Goal: Task Accomplishment & Management: Manage account settings

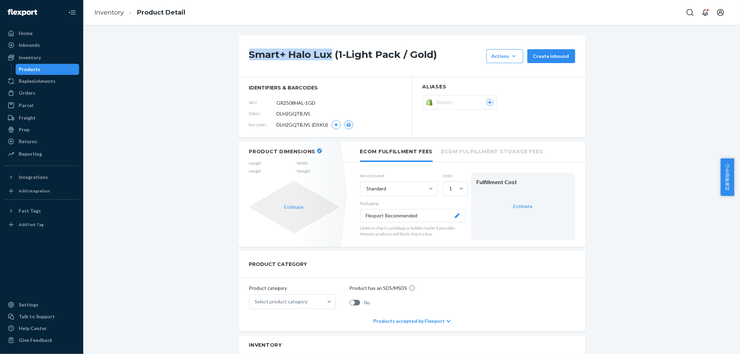
drag, startPoint x: 244, startPoint y: 54, endPoint x: 329, endPoint y: 53, distance: 85.0
click at [329, 53] on div "Smart+ Halo Lux (1-Light Pack / Gold) Actions Hide Set up as a bundle Create in…" at bounding box center [412, 56] width 347 height 42
copy h1 "Smart+ Halo Lux"
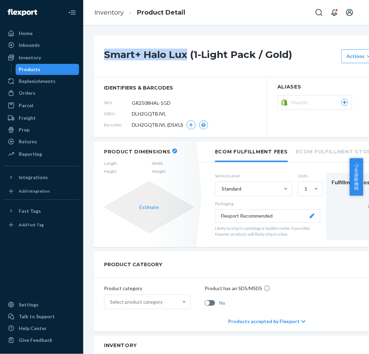
click at [174, 151] on button "button" at bounding box center [174, 150] width 5 height 5
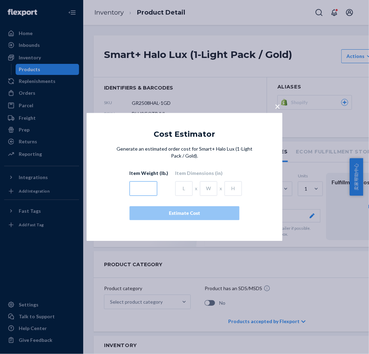
click at [145, 185] on input "text" at bounding box center [144, 188] width 28 height 15
type input "4.75"
click at [176, 190] on input "text" at bounding box center [184, 188] width 17 height 15
type input "5.75"
click at [210, 191] on input "text" at bounding box center [208, 188] width 17 height 15
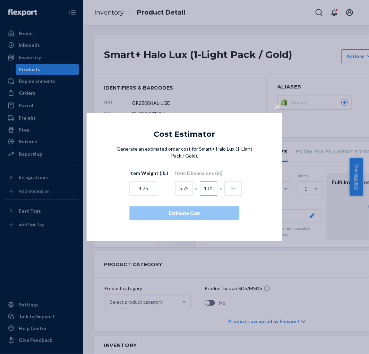
type input "1.01"
click at [233, 189] on input "text" at bounding box center [233, 188] width 17 height 15
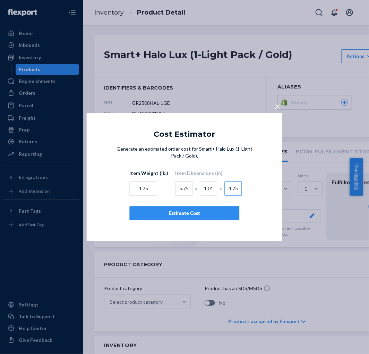
type input "4.75"
click at [254, 173] on div "Generate an estimated order cost for Smart+ Halo Lux (1-Light Pack / Gold). Ite…" at bounding box center [184, 183] width 141 height 75
click at [225, 212] on div "Estimate Cost" at bounding box center [185, 213] width 98 height 7
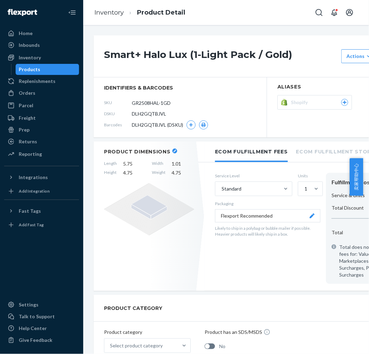
click at [173, 152] on icon "button" at bounding box center [174, 151] width 3 height 3
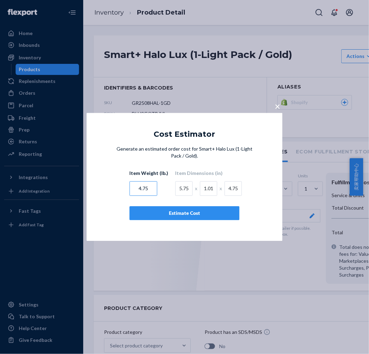
drag, startPoint x: 150, startPoint y: 185, endPoint x: 102, endPoint y: 185, distance: 47.9
click at [102, 185] on div "Generate an estimated order cost for Smart+ Halo Lux (1-Light Pack / Gold). Ite…" at bounding box center [185, 190] width 196 height 88
type input "1.01"
drag, startPoint x: 210, startPoint y: 185, endPoint x: 199, endPoint y: 186, distance: 10.8
click at [200, 186] on input "1.01" at bounding box center [208, 188] width 17 height 15
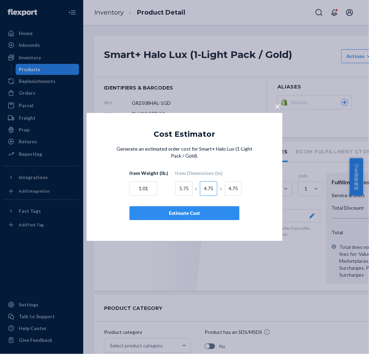
type input "4.75"
click at [211, 214] on div "Estimate Cost" at bounding box center [185, 213] width 98 height 7
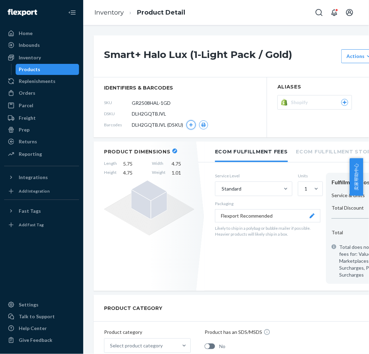
click at [189, 127] on button "button" at bounding box center [191, 124] width 9 height 9
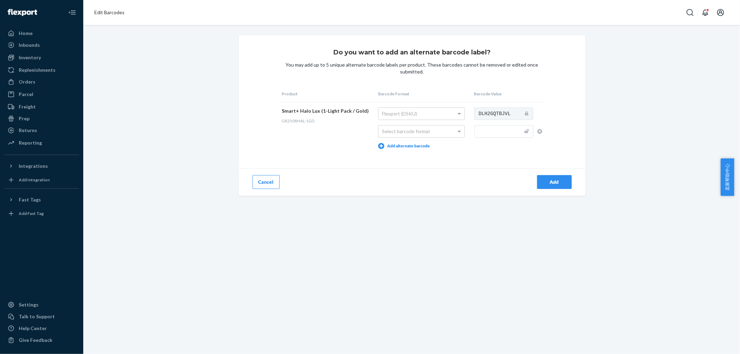
click at [496, 135] on input "text" at bounding box center [503, 131] width 59 height 12
click at [441, 135] on div "Select barcode format" at bounding box center [421, 132] width 86 height 12
click at [488, 134] on input "text" at bounding box center [503, 131] width 59 height 12
click at [433, 145] on td "Flexport (DSKU) Manufacturer (UPC/EAN/ISBN) Add alternate barcode" at bounding box center [424, 128] width 96 height 52
click at [487, 133] on input "text" at bounding box center [503, 131] width 59 height 12
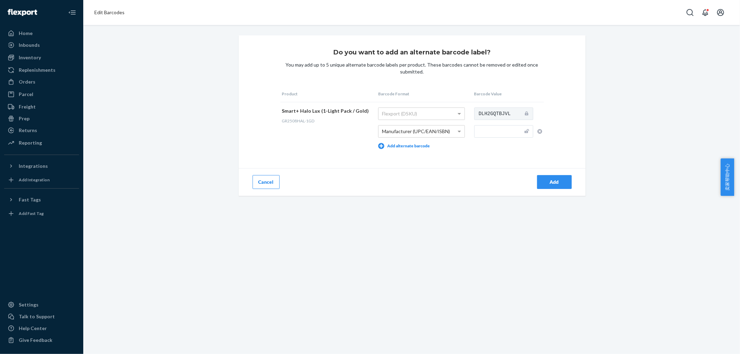
paste input "0764333208297"
type input "0764333208297"
click at [498, 149] on td "DLH2GQTBJVL 0764333208297" at bounding box center [508, 128] width 71 height 52
click at [558, 179] on div "Add" at bounding box center [554, 182] width 23 height 7
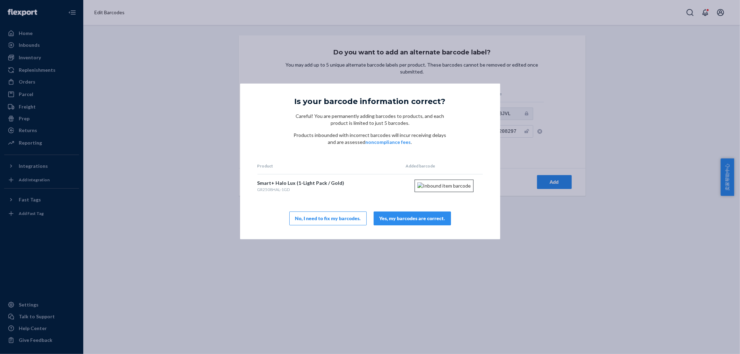
click at [429, 222] on div "Yes, my barcodes are correct." at bounding box center [413, 218] width 66 height 7
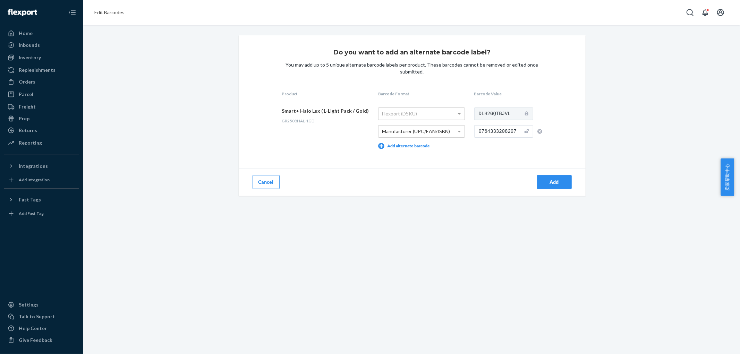
click at [544, 184] on div "Add" at bounding box center [554, 182] width 23 height 7
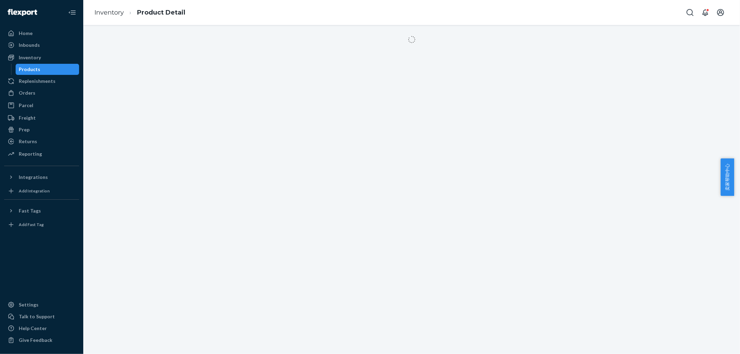
drag, startPoint x: 427, startPoint y: 225, endPoint x: 422, endPoint y: 229, distance: 6.8
click at [422, 229] on div at bounding box center [411, 189] width 657 height 329
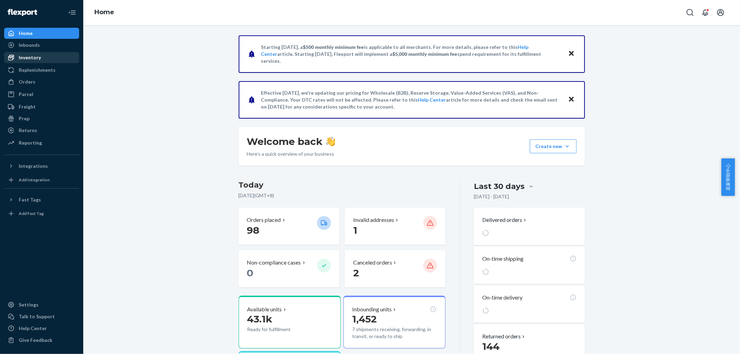
click at [60, 60] on div "Inventory" at bounding box center [42, 58] width 74 height 10
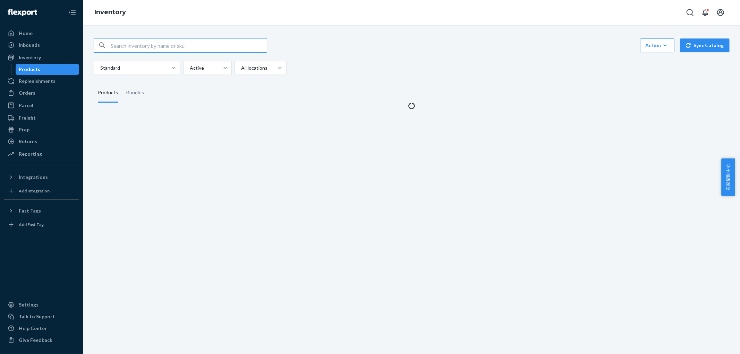
click at [233, 48] on input "text" at bounding box center [189, 46] width 156 height 14
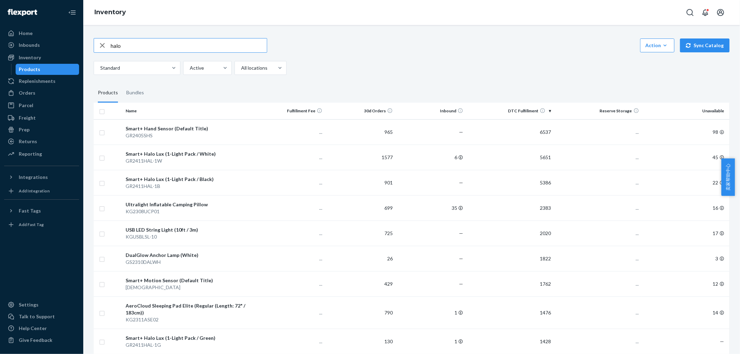
type input "halo"
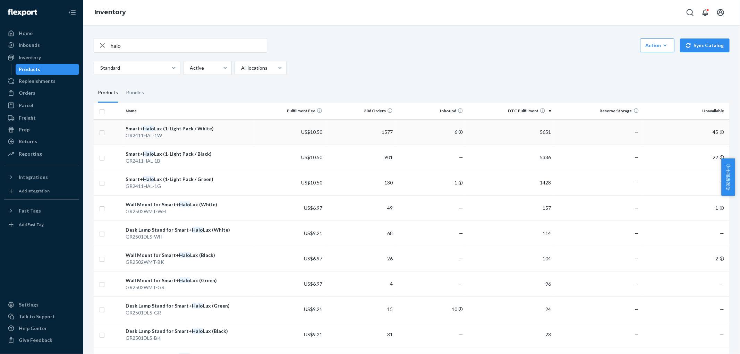
click at [218, 139] on td "Smart+ Halo Lux (1-Light Pack / White) GR2411HAL-1W" at bounding box center [189, 131] width 132 height 25
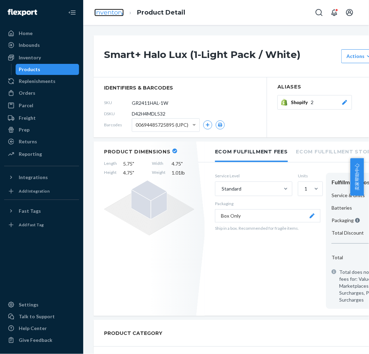
click at [120, 15] on link "Inventory" at bounding box center [108, 13] width 29 height 8
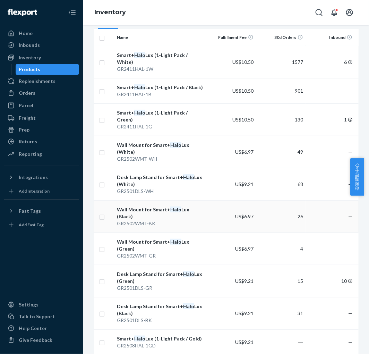
scroll to position [77, 0]
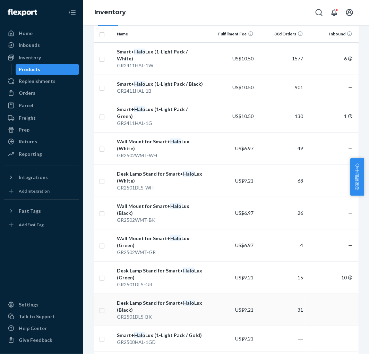
click at [175, 299] on div "Desk Lamp Stand for Smart+ Halo Lux (Black)" at bounding box center [160, 306] width 87 height 14
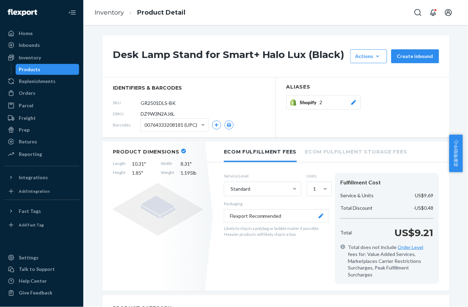
click at [109, 18] on ol "Inventory Product Detail" at bounding box center [140, 12] width 102 height 20
click at [113, 13] on link "Inventory" at bounding box center [108, 13] width 29 height 8
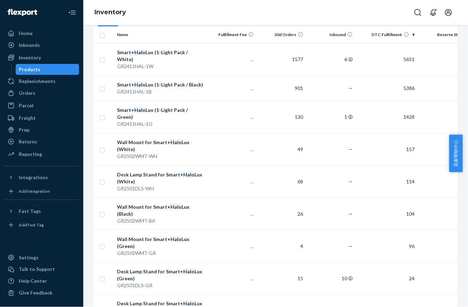
scroll to position [77, 0]
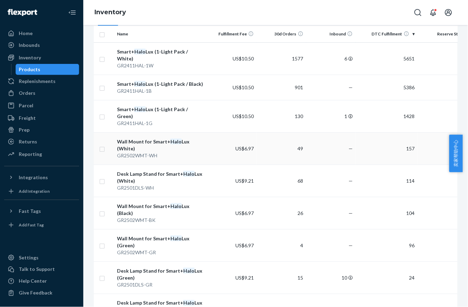
click at [195, 138] on div "Wall Mount for Smart+ Halo Lux (White)" at bounding box center [160, 145] width 87 height 14
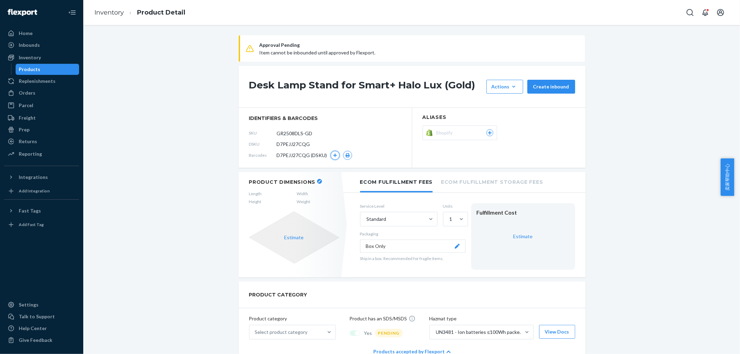
click at [333, 156] on icon "button" at bounding box center [335, 155] width 4 height 4
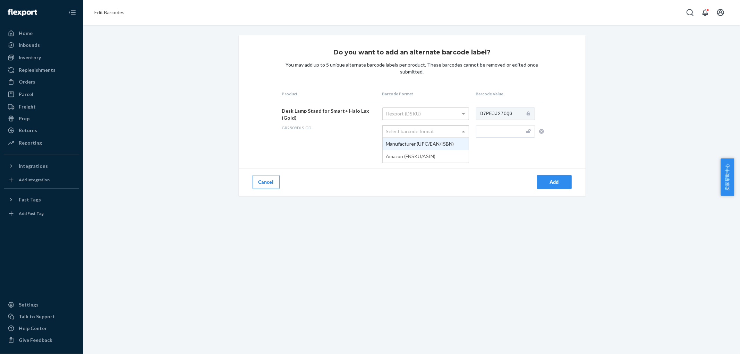
click at [449, 134] on div "Select barcode format" at bounding box center [426, 132] width 86 height 12
click at [502, 134] on input "text" at bounding box center [505, 131] width 59 height 12
paste input "0764333208303"
type input "0764333208303"
click at [553, 179] on div "Add" at bounding box center [554, 182] width 23 height 7
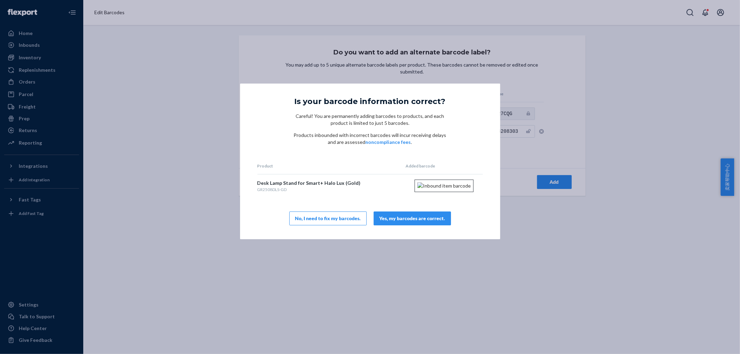
click at [412, 222] on div "Yes, my barcodes are correct." at bounding box center [413, 218] width 66 height 7
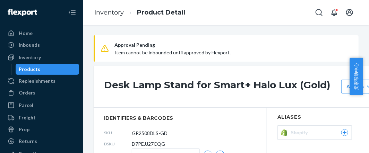
click at [237, 82] on h1 "Desk Lamp Stand for Smart+ Halo Lux (Gold)" at bounding box center [221, 87] width 234 height 14
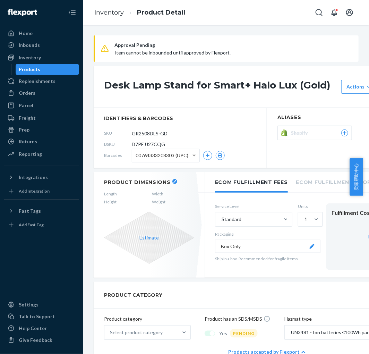
click at [174, 184] on header "Product Dimensions" at bounding box center [149, 182] width 90 height 6
click at [174, 182] on icon "button" at bounding box center [174, 181] width 3 height 3
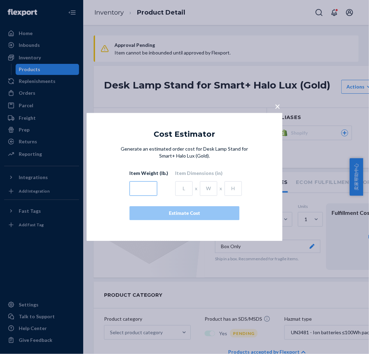
click at [153, 187] on input "text" at bounding box center [144, 188] width 28 height 15
type input "1.195"
click at [182, 190] on input "text" at bounding box center [184, 188] width 17 height 15
type input "10.31"
click at [200, 190] on input "text" at bounding box center [208, 188] width 17 height 15
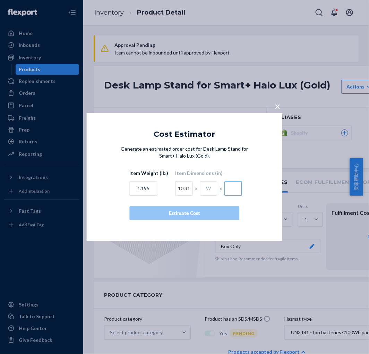
click at [227, 193] on input "text" at bounding box center [233, 188] width 17 height 15
click at [211, 190] on input "text" at bounding box center [208, 188] width 17 height 15
type input "8.31"
click at [228, 191] on input "text" at bounding box center [233, 188] width 17 height 15
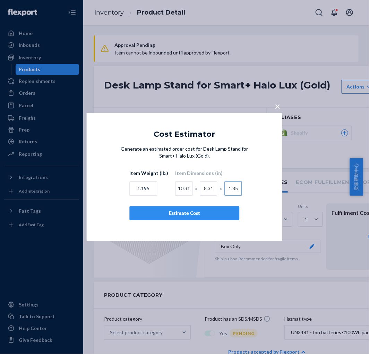
type input "1.85"
click at [253, 193] on div "Generate an estimated order cost for Desk Lamp Stand for Smart+ Halo Lux (Gold)…" at bounding box center [184, 183] width 141 height 75
click at [216, 213] on div "Estimate Cost" at bounding box center [185, 213] width 98 height 7
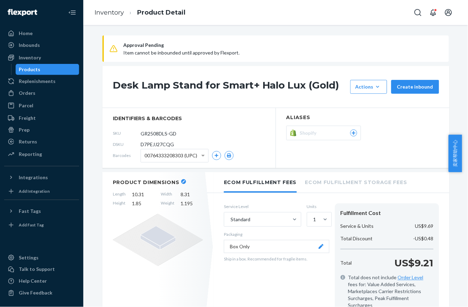
click at [266, 1] on div "Inventory Product Detail" at bounding box center [275, 12] width 384 height 25
click at [293, 44] on span "Approval Pending" at bounding box center [281, 45] width 317 height 8
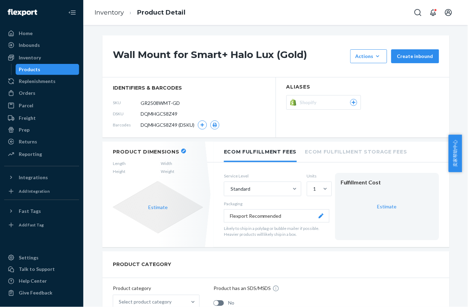
click at [199, 108] on div "SKU GR2508WMT-GD" at bounding box center [189, 102] width 152 height 11
click at [200, 123] on icon "button" at bounding box center [202, 125] width 4 height 4
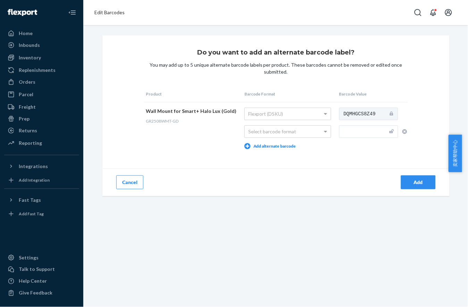
click at [357, 131] on input "text" at bounding box center [368, 131] width 59 height 12
paste input "0764333208310"
type input "0764333208310"
click at [279, 136] on div "Select barcode format" at bounding box center [288, 132] width 86 height 12
click at [415, 173] on div "Add" at bounding box center [362, 182] width 173 height 28
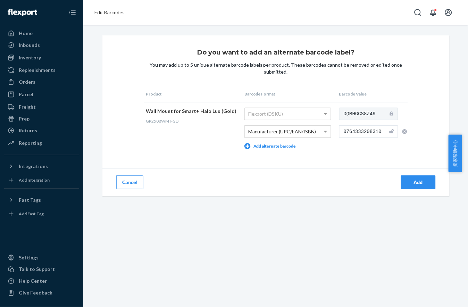
click at [415, 182] on div "Add" at bounding box center [418, 182] width 23 height 7
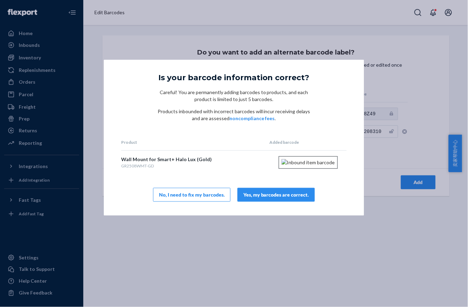
click at [279, 201] on button "Yes, my barcodes are correct." at bounding box center [275, 195] width 77 height 14
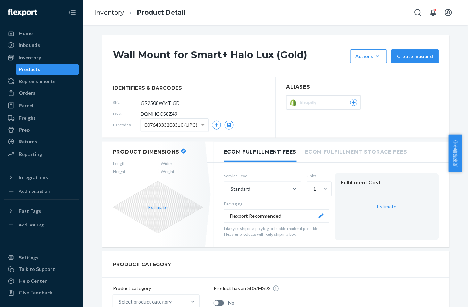
click at [182, 151] on icon "button" at bounding box center [183, 151] width 3 height 3
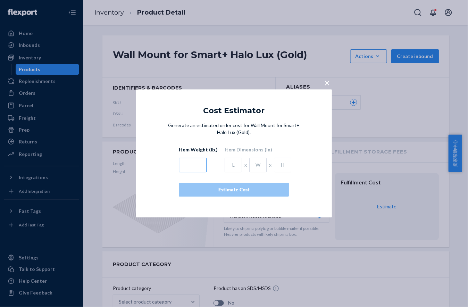
click at [199, 163] on input "text" at bounding box center [193, 165] width 28 height 15
click at [196, 164] on input "text" at bounding box center [193, 165] width 28 height 15
type input "0.21"
click at [235, 161] on input "text" at bounding box center [233, 165] width 17 height 15
type input "4.15"
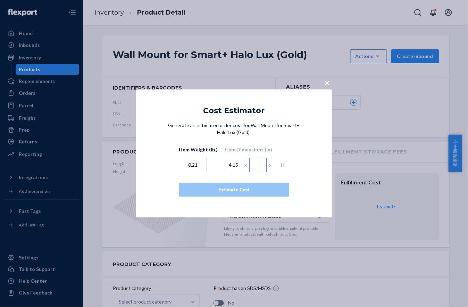
click at [256, 162] on input "text" at bounding box center [257, 165] width 17 height 15
type input "4.15"
click at [276, 167] on input "text" at bounding box center [282, 165] width 17 height 15
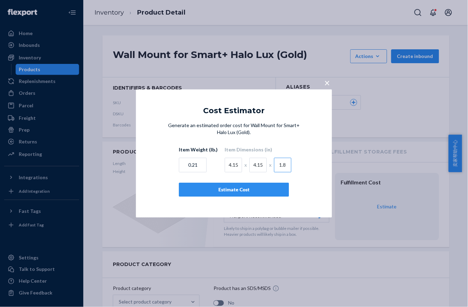
type input "1.8"
click at [280, 185] on button "Estimate Cost" at bounding box center [234, 190] width 110 height 14
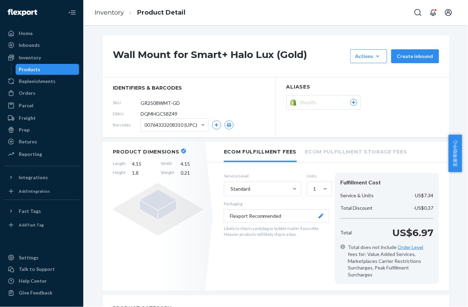
click at [368, 129] on section "Aliases Shopify" at bounding box center [362, 107] width 173 height 60
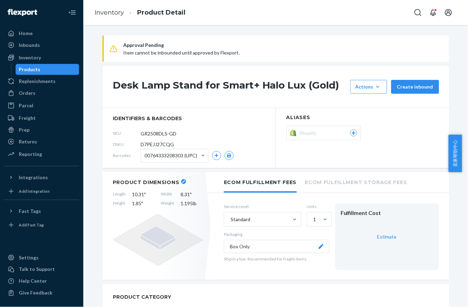
click at [371, 30] on div "Approval Pending Item cannot be inbounded until approved by Flexport. Desk Lamp…" at bounding box center [275, 166] width 384 height 282
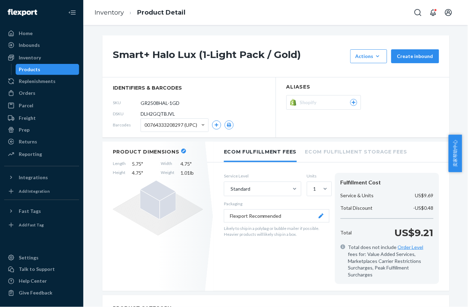
drag, startPoint x: 109, startPoint y: 56, endPoint x: 287, endPoint y: 52, distance: 178.0
click at [282, 52] on div "Smart+ Halo Lux (1-Light Pack / Gold) Actions Hide Set up as a bundle Create in…" at bounding box center [275, 56] width 347 height 42
click at [290, 52] on h1 "Smart+ Halo Lux (1-Light Pack / Gold)" at bounding box center [230, 56] width 234 height 14
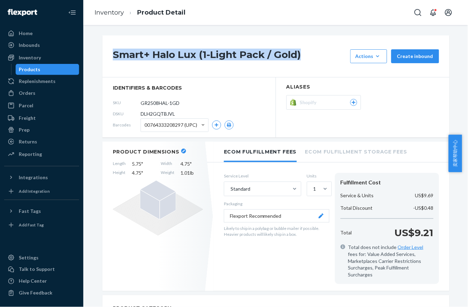
drag, startPoint x: 297, startPoint y: 53, endPoint x: 112, endPoint y: 52, distance: 184.9
click at [113, 52] on h1 "Smart+ Halo Lux (1-Light Pack / Gold)" at bounding box center [230, 56] width 234 height 14
copy h1 "Smart+ Halo Lux (1-Light Pack / Gold)"
click at [275, 62] on h1 "Smart+ Halo Lux (1-Light Pack / Gold)" at bounding box center [230, 56] width 234 height 14
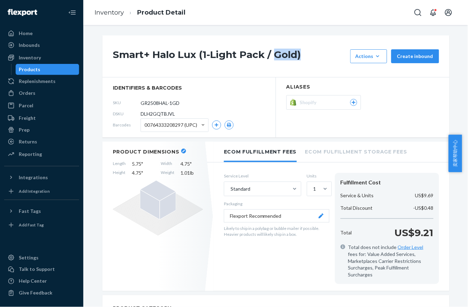
drag, startPoint x: 272, startPoint y: 56, endPoint x: 296, endPoint y: 53, distance: 24.7
click at [296, 53] on h1 "Smart+ Halo Lux (1-Light Pack / Gold)" at bounding box center [230, 56] width 234 height 14
click at [293, 53] on h1 "Smart+ Halo Lux (1-Light Pack / Gold)" at bounding box center [230, 56] width 234 height 14
drag, startPoint x: 271, startPoint y: 54, endPoint x: 293, endPoint y: 54, distance: 22.2
click at [293, 54] on h1 "Smart+ Halo Lux (1-Light Pack / Gold)" at bounding box center [230, 56] width 234 height 14
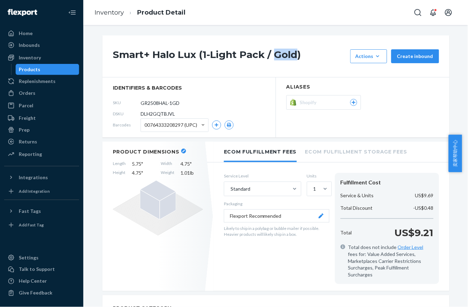
copy h1 "Gold"
click at [324, 29] on div "Smart+ Halo Lux (1-Light Pack / Gold) Actions Hide Set up as a bundle Create in…" at bounding box center [275, 166] width 384 height 282
